Goal: Task Accomplishment & Management: Manage account settings

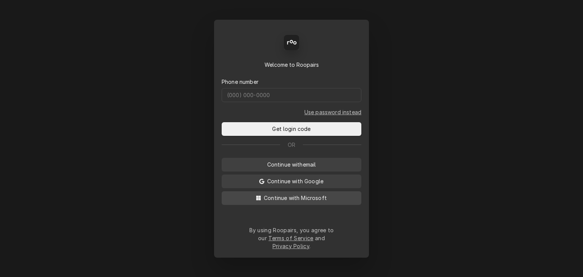
click at [304, 202] on span "Continue with Microsoft" at bounding box center [295, 198] width 66 height 8
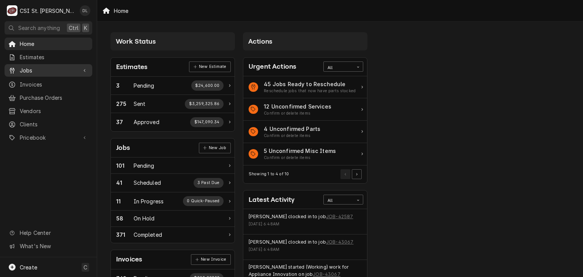
click at [32, 72] on span "Jobs" at bounding box center [48, 70] width 57 height 8
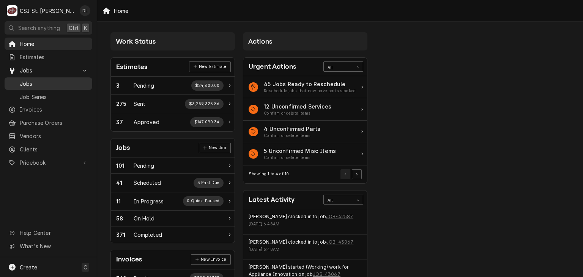
click at [32, 80] on span "Jobs" at bounding box center [54, 84] width 69 height 8
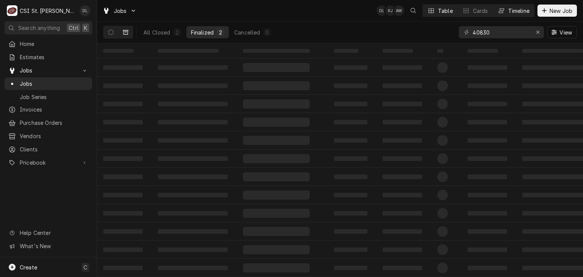
click at [519, 14] on div "Timeline" at bounding box center [519, 11] width 21 height 8
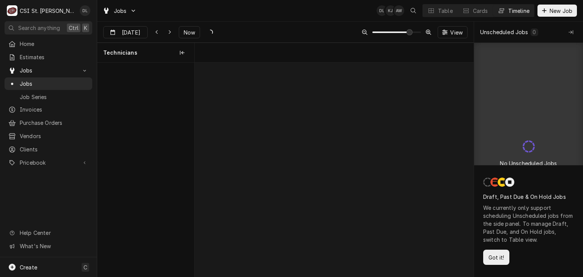
scroll to position [0, 5533]
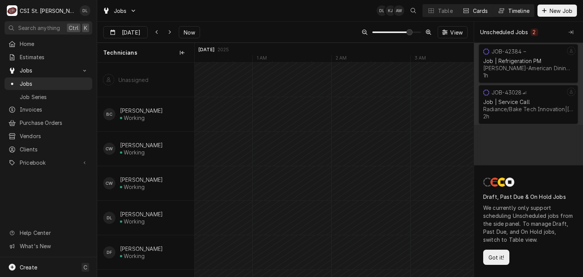
click at [473, 9] on div "Cards" at bounding box center [480, 11] width 15 height 8
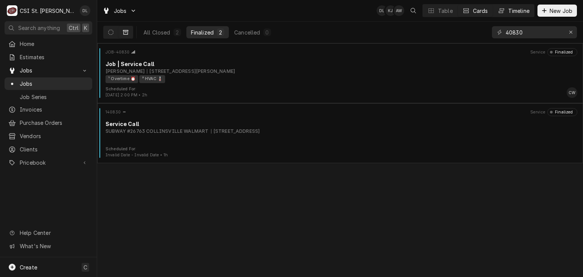
click at [520, 14] on div "Timeline" at bounding box center [519, 11] width 21 height 8
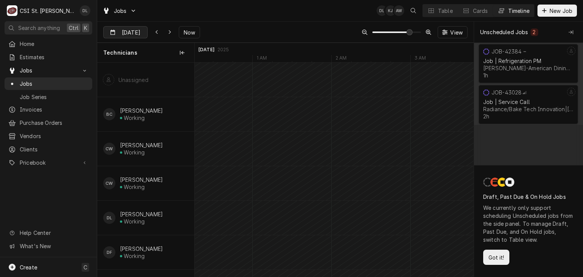
click at [138, 34] on div "Dynamic Content Wrapper" at bounding box center [142, 33] width 11 height 12
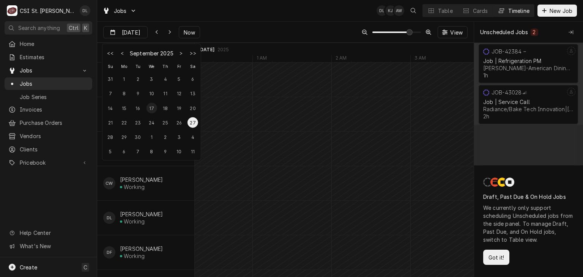
click at [154, 108] on div "17" at bounding box center [151, 108] width 11 height 11
type input "Sep 17"
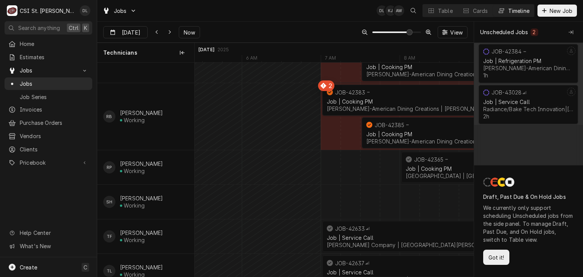
scroll to position [829, 0]
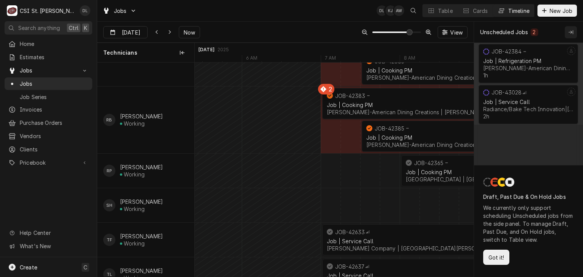
click at [568, 32] on div "Collapse Unscheduled Jobs" at bounding box center [572, 32] width 8 height 8
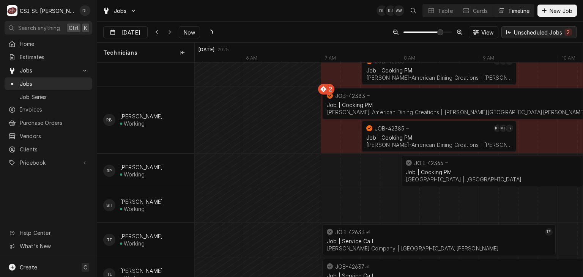
click at [508, 29] on div "Dynamic Content Wrapper" at bounding box center [509, 32] width 8 height 8
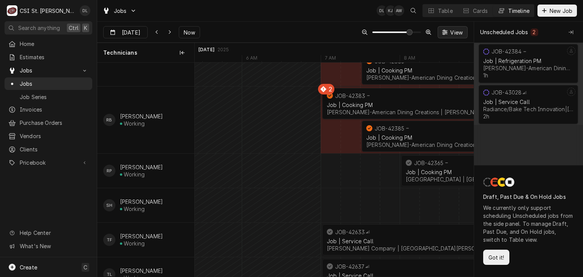
click at [452, 32] on span "View" at bounding box center [457, 32] width 16 height 8
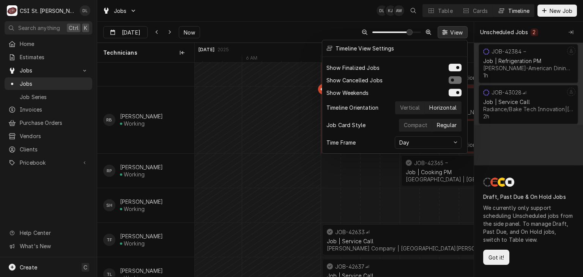
click at [277, 114] on div at bounding box center [291, 138] width 583 height 277
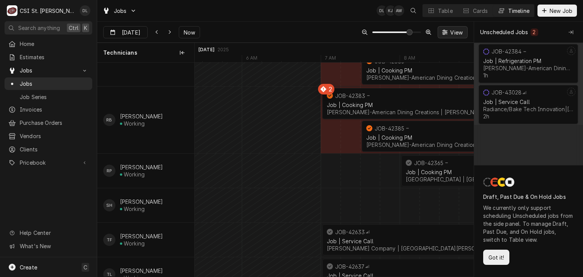
click at [459, 35] on span "View" at bounding box center [457, 32] width 16 height 8
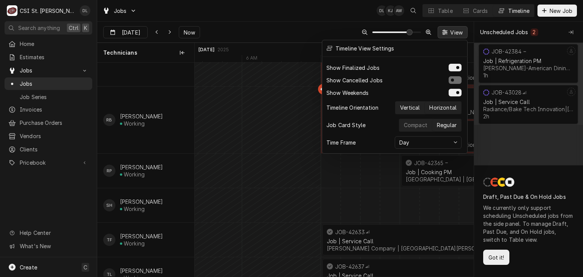
click at [419, 106] on div "Vertical" at bounding box center [410, 108] width 20 height 8
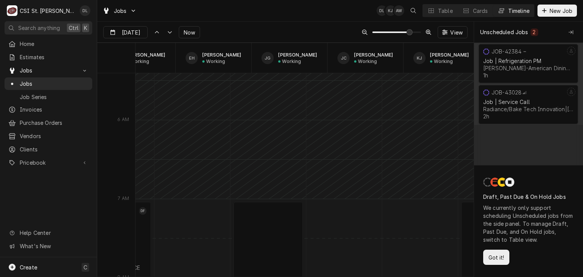
scroll to position [0, 0]
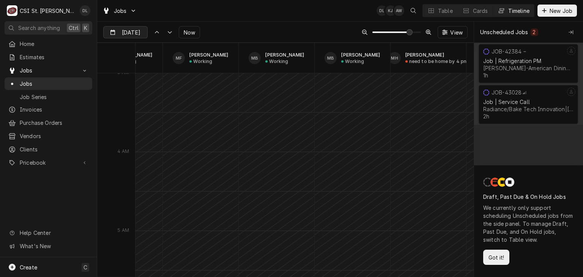
click at [115, 32] on input "Sep 17" at bounding box center [120, 34] width 33 height 15
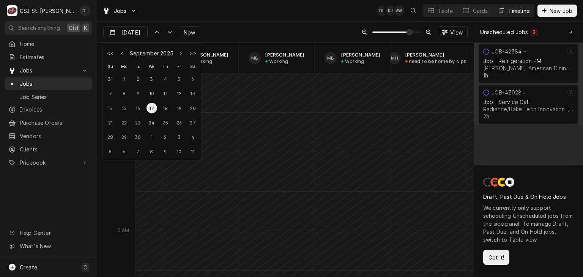
click at [182, 55] on button "L{DatePicker.gotoNextMonth}" at bounding box center [181, 53] width 11 height 11
click at [155, 80] on div "1" at bounding box center [151, 79] width 11 height 11
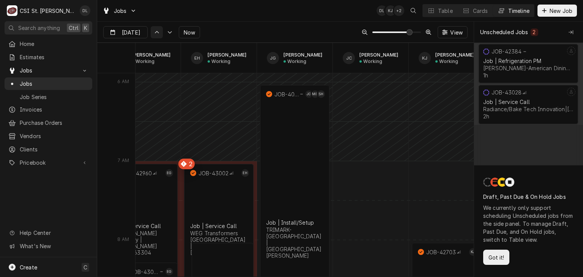
click at [154, 31] on div "Dynamic Content Wrapper" at bounding box center [157, 32] width 8 height 8
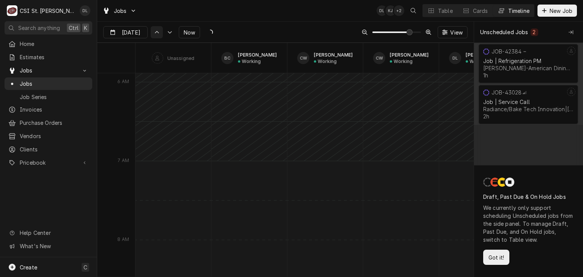
click at [160, 35] on div "Dynamic Content Wrapper" at bounding box center [157, 32] width 8 height 8
click at [168, 32] on icon "Dynamic Content Wrapper" at bounding box center [169, 32] width 5 height 3
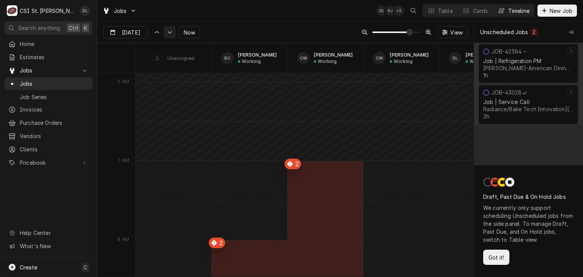
click at [168, 32] on icon "Dynamic Content Wrapper" at bounding box center [169, 32] width 5 height 3
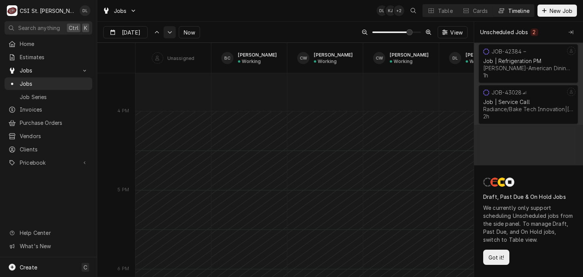
click at [168, 32] on button "Dynamic Content Wrapper" at bounding box center [170, 32] width 12 height 12
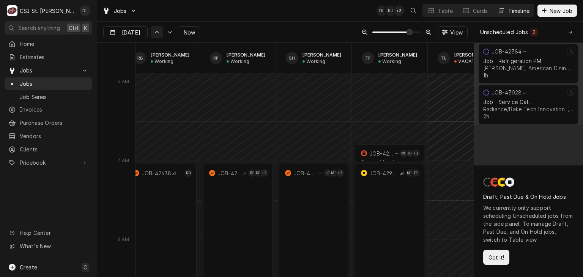
click at [154, 31] on icon "Dynamic Content Wrapper" at bounding box center [156, 32] width 5 height 3
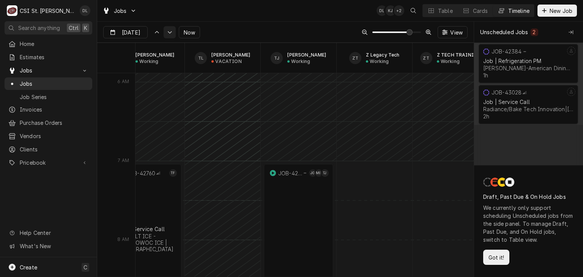
click at [167, 32] on icon "Dynamic Content Wrapper" at bounding box center [169, 32] width 5 height 3
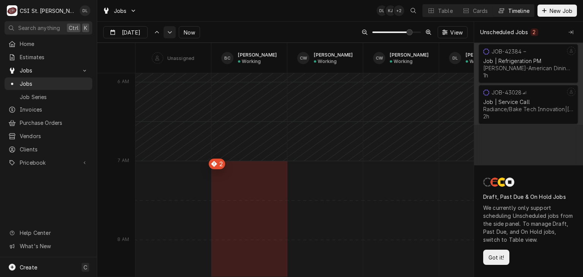
type input "[DATE]"
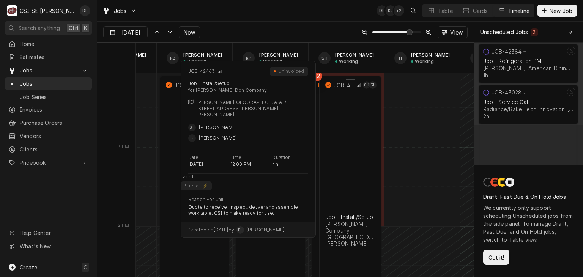
click at [333, 214] on div "Job | Install/Setup" at bounding box center [351, 217] width 50 height 6
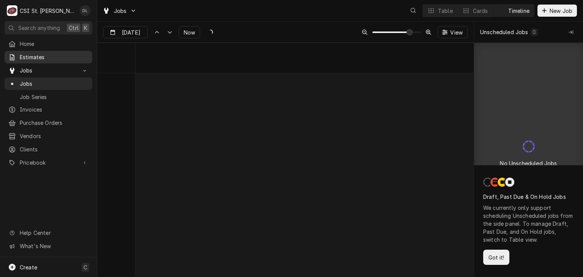
scroll to position [4350, 0]
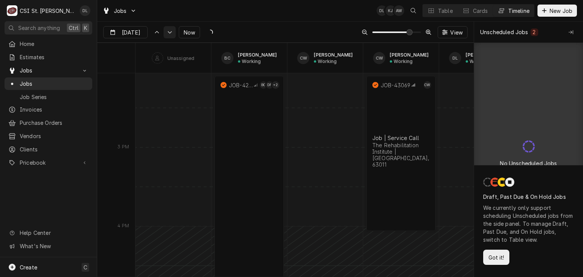
click at [167, 31] on icon "Dynamic Content Wrapper" at bounding box center [169, 32] width 5 height 3
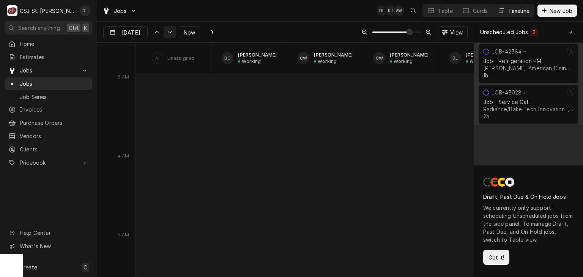
scroll to position [5601, 0]
click at [167, 31] on icon "Dynamic Content Wrapper" at bounding box center [169, 32] width 5 height 3
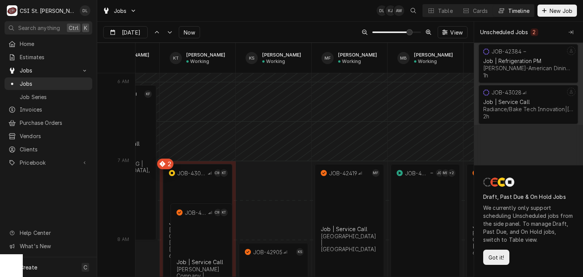
scroll to position [0, 916]
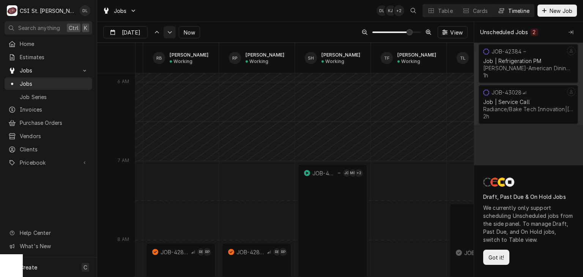
click at [166, 35] on div "Dynamic Content Wrapper" at bounding box center [170, 32] width 8 height 8
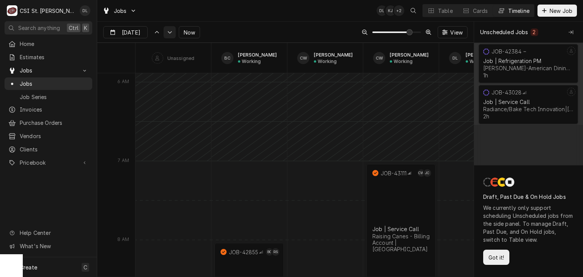
click at [167, 33] on icon "Dynamic Content Wrapper" at bounding box center [169, 32] width 5 height 3
type input "[DATE]"
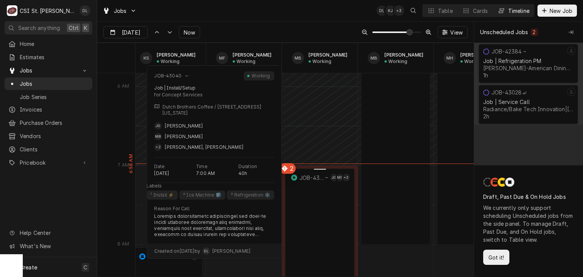
click at [289, 168] on div "normal" at bounding box center [320, 170] width 73 height 9
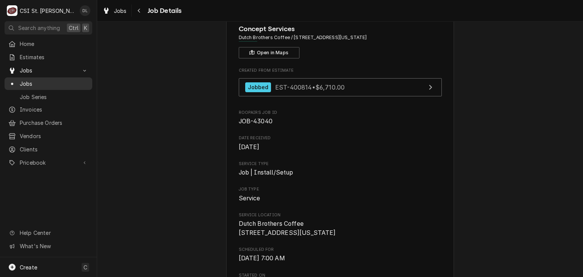
scroll to position [76, 0]
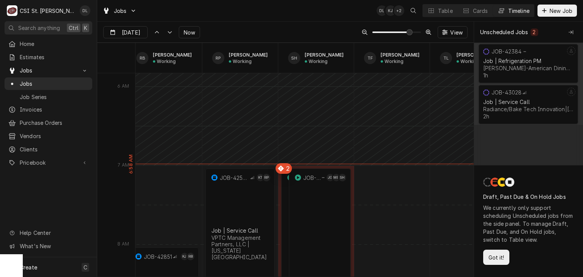
scroll to position [0, 1451]
click at [167, 32] on icon "Dynamic Content Wrapper" at bounding box center [169, 32] width 5 height 3
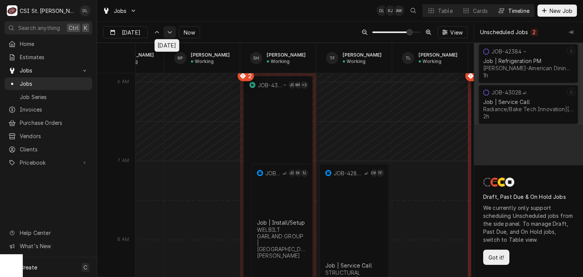
click at [167, 31] on icon "Dynamic Content Wrapper" at bounding box center [169, 32] width 5 height 3
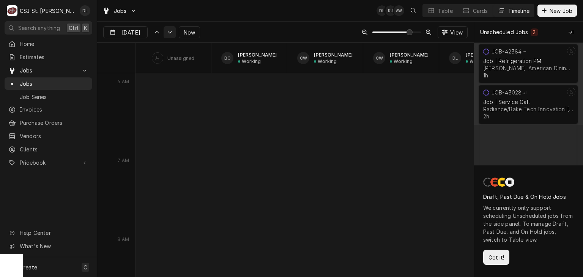
type input "[DATE]"
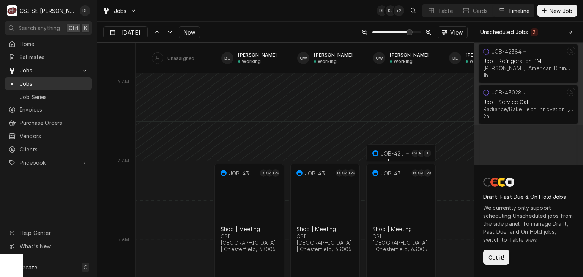
click at [27, 80] on span "Jobs" at bounding box center [54, 84] width 69 height 8
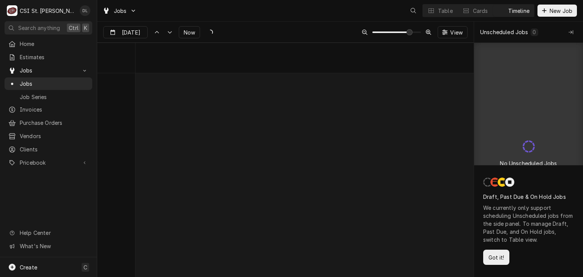
scroll to position [4356, 0]
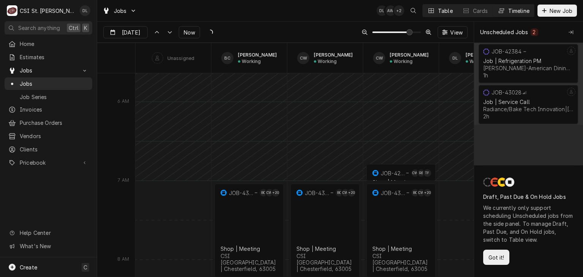
click at [442, 10] on div "Table" at bounding box center [445, 11] width 15 height 8
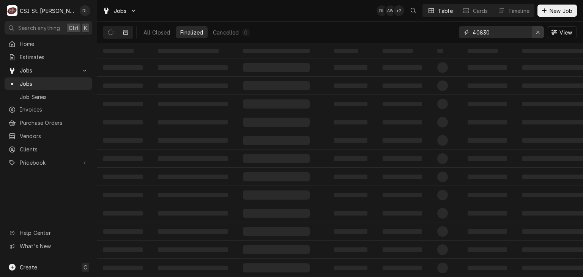
click at [538, 34] on icon "Erase input" at bounding box center [538, 32] width 4 height 5
click at [524, 32] on input "Dynamic Content Wrapper" at bounding box center [508, 32] width 71 height 12
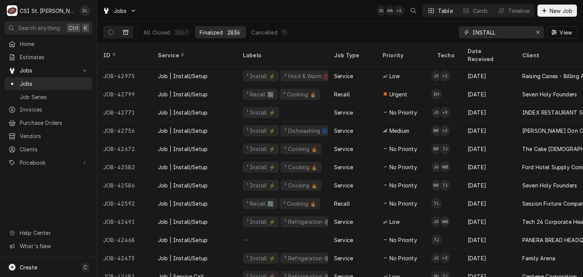
type input "INSTALL"
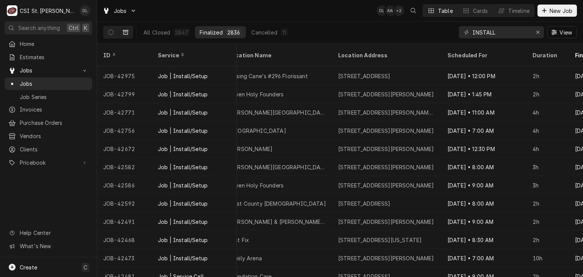
scroll to position [0, 383]
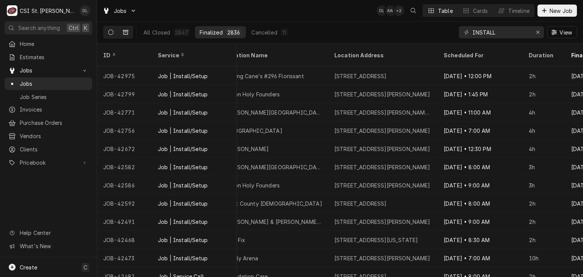
click at [114, 29] on button "Dynamic Content Wrapper" at bounding box center [111, 32] width 14 height 12
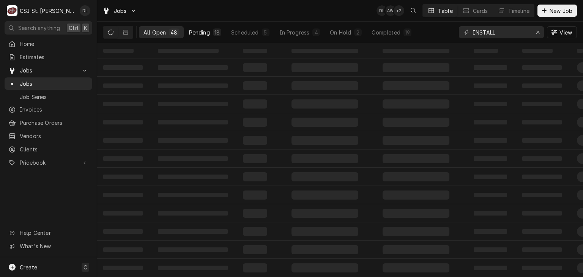
click at [205, 31] on div "Pending" at bounding box center [199, 32] width 21 height 8
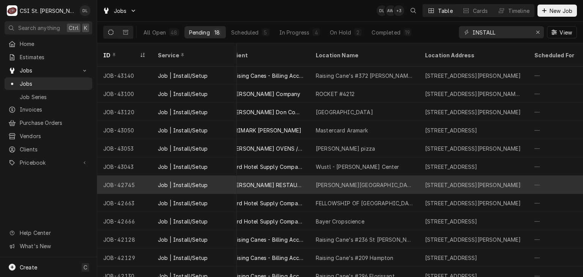
scroll to position [0, 383]
